Goal: Task Accomplishment & Management: Manage account settings

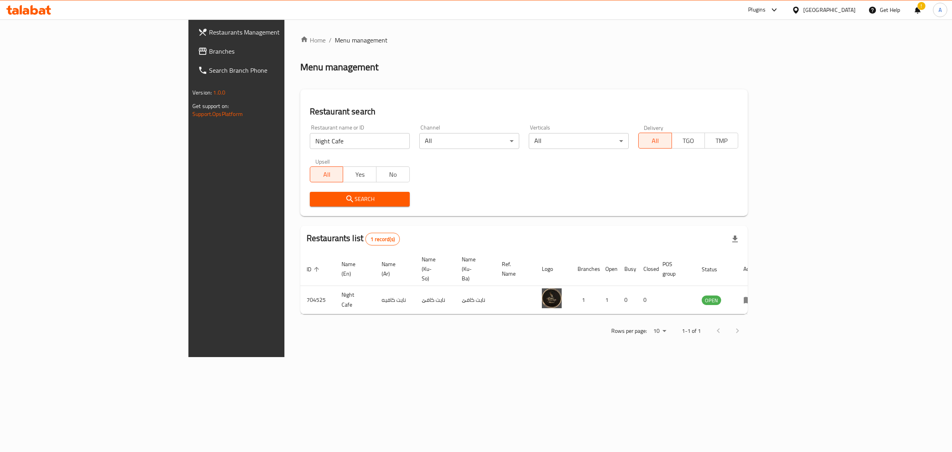
click at [310, 139] on input "Night Cafe" at bounding box center [360, 141] width 100 height 16
paste input "Mi9"
type input "Mi9"
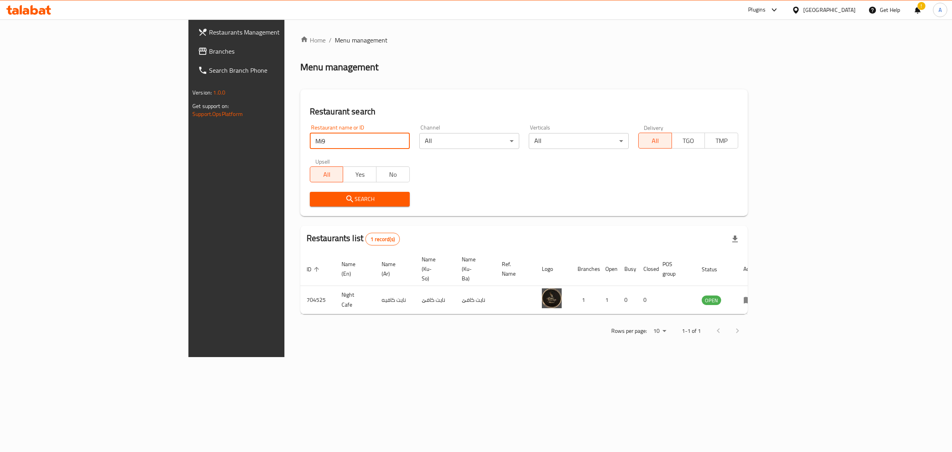
click button "Search" at bounding box center [360, 199] width 100 height 15
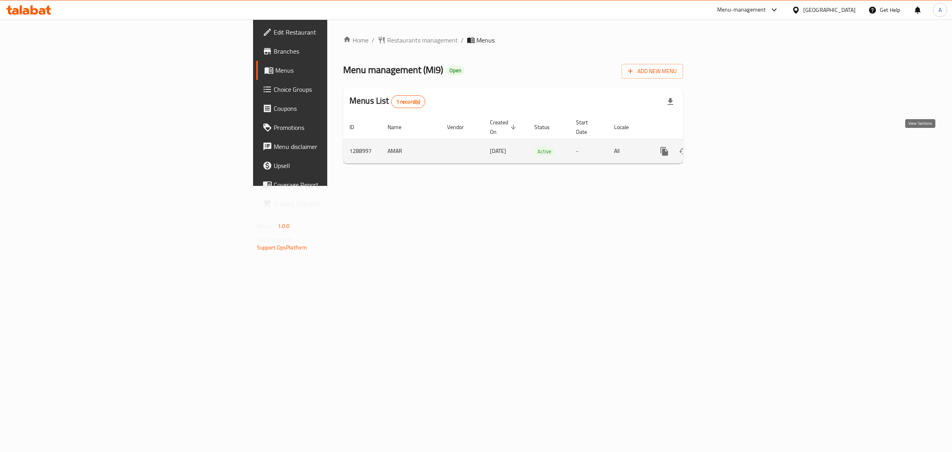
click at [725, 148] on icon "enhanced table" at bounding box center [721, 151] width 7 height 7
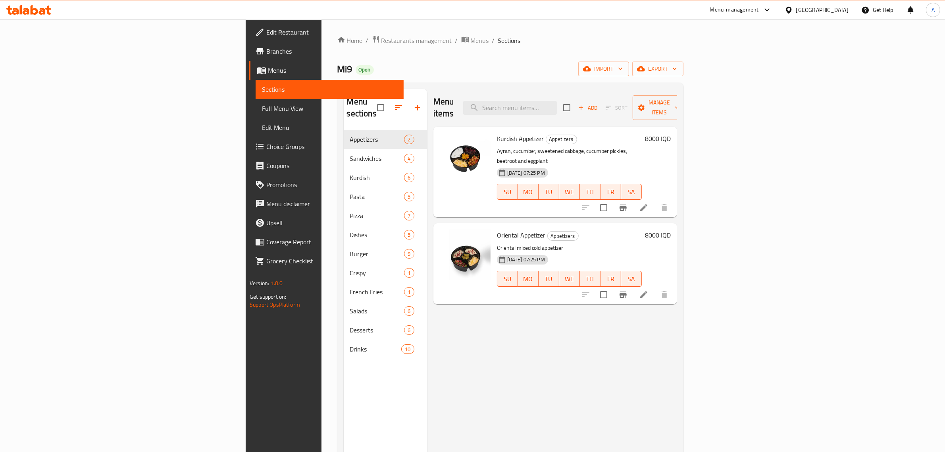
click at [391, 58] on div "Home / Restaurants management / Menus / Sections Mi9 Open import export Menu se…" at bounding box center [510, 290] width 346 height 511
click at [551, 106] on div "Menu items Add Sort Manage items" at bounding box center [555, 108] width 244 height 38
click at [590, 92] on div "Menu items Add Sort Manage items" at bounding box center [555, 108] width 244 height 38
click at [557, 105] on input "search" at bounding box center [510, 108] width 94 height 14
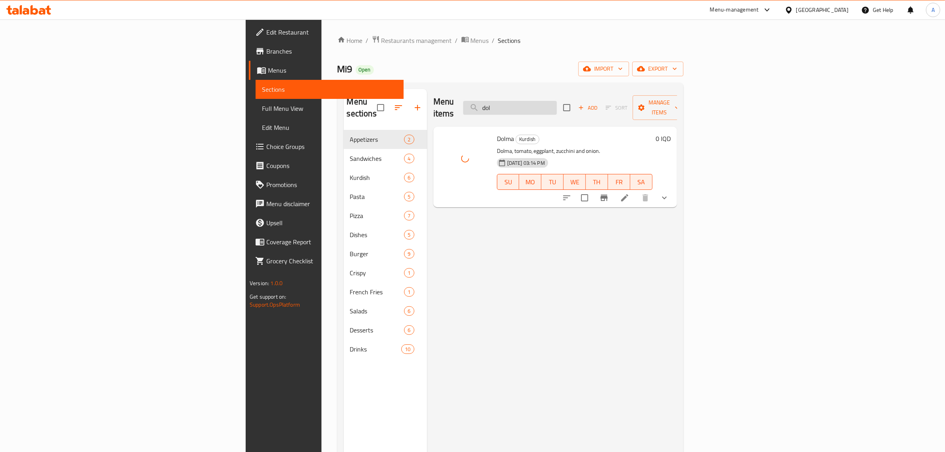
click at [557, 104] on input "dol" at bounding box center [510, 108] width 94 height 14
drag, startPoint x: 580, startPoint y: 104, endPoint x: 587, endPoint y: 104, distance: 7.5
click at [557, 104] on input "dol" at bounding box center [510, 108] width 94 height 14
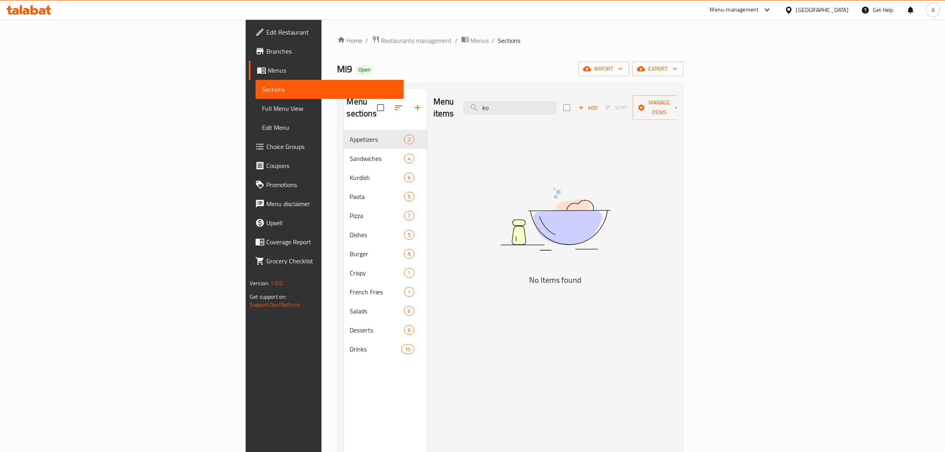
type input "k"
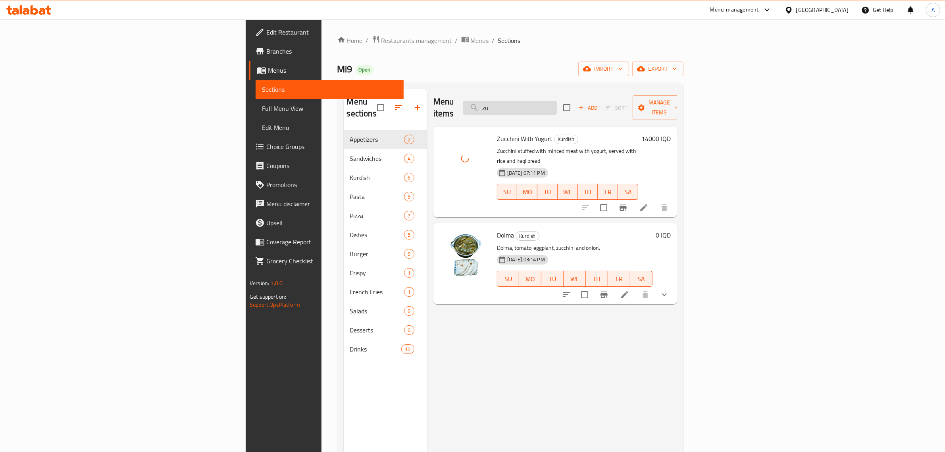
click at [557, 102] on input "zu" at bounding box center [510, 108] width 94 height 14
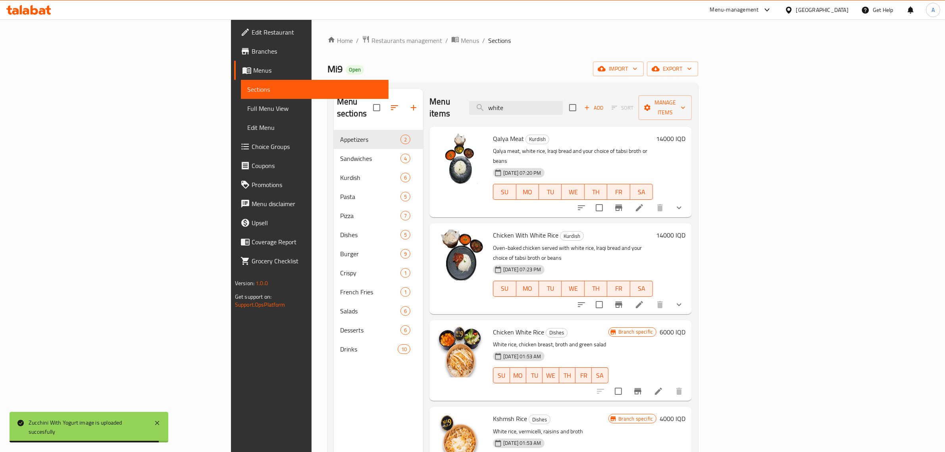
type input "white"
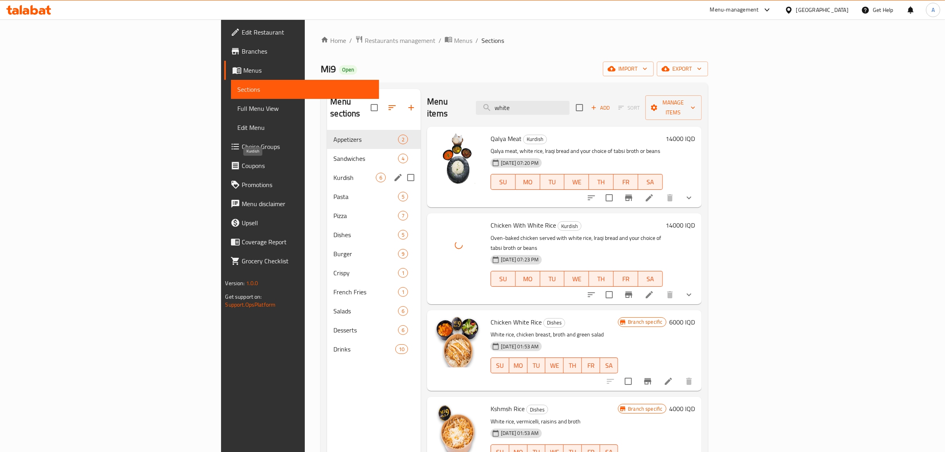
click at [333, 173] on span "Kurdish" at bounding box center [354, 178] width 42 height 10
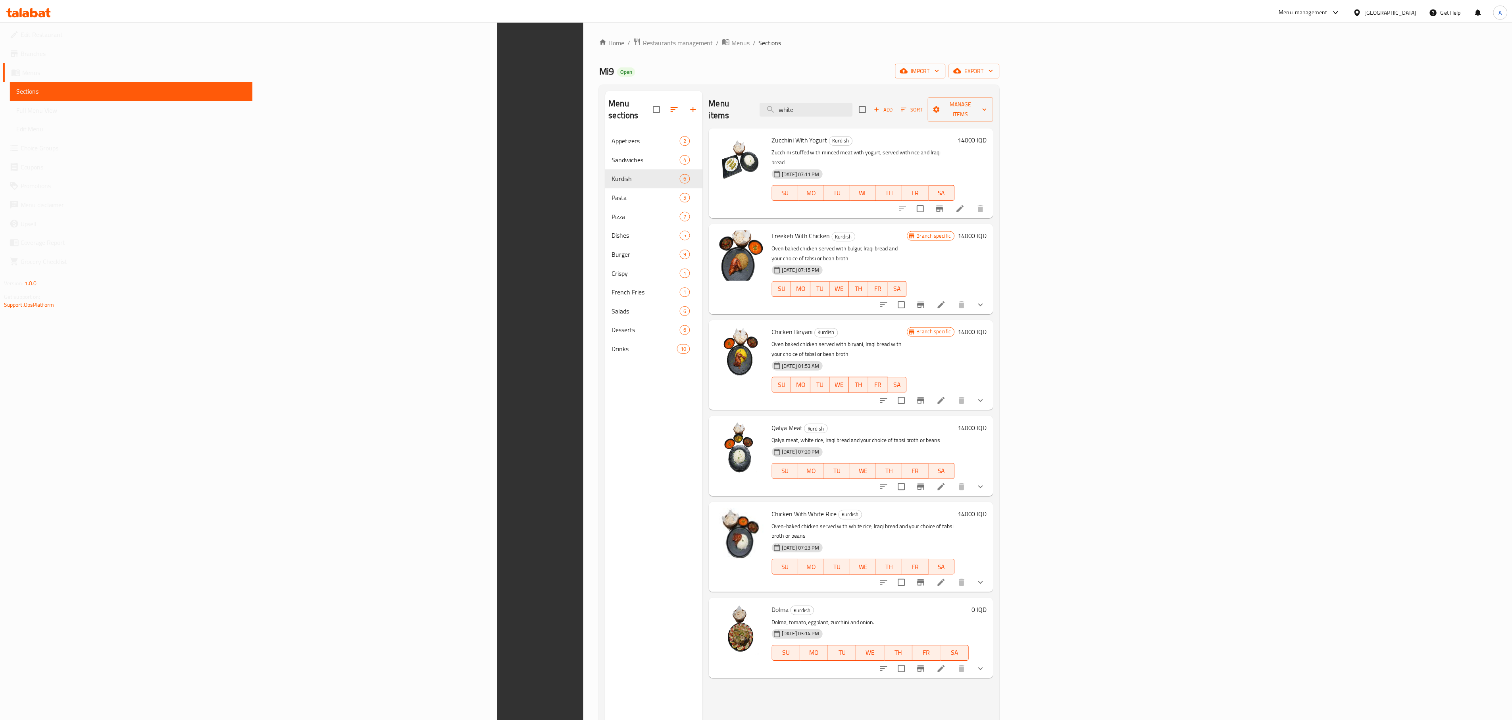
scroll to position [113, 0]
